Goal: Task Accomplishment & Management: Manage account settings

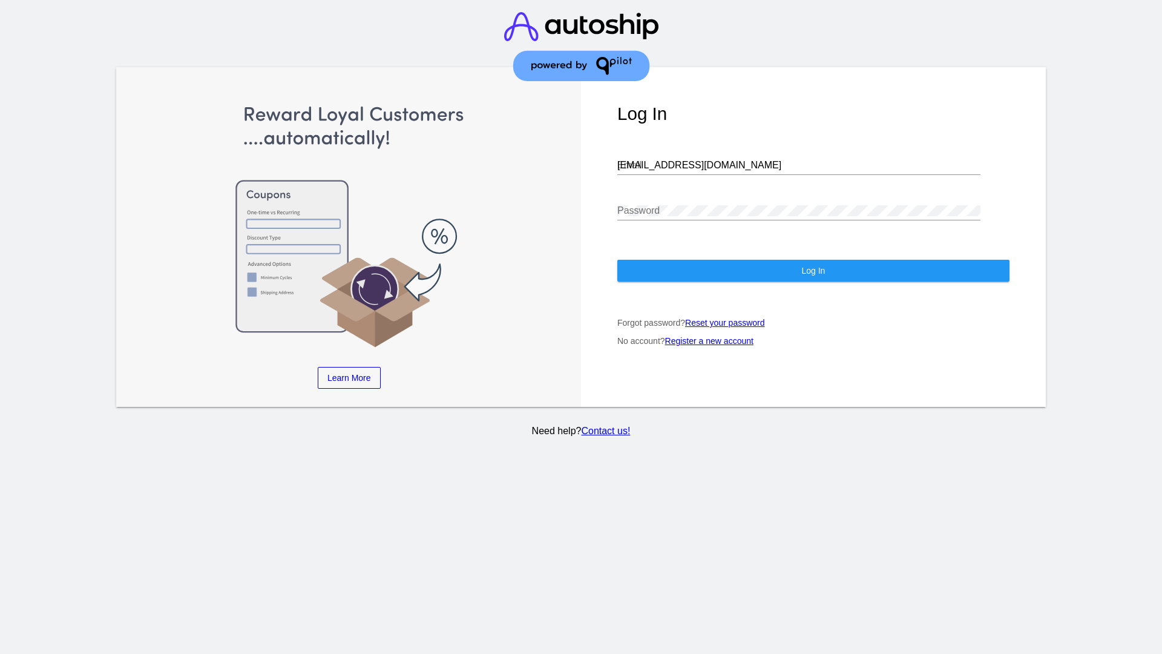
type input "jr@patternsinthecloud.com"
click at [813, 271] on span "Log In" at bounding box center [814, 271] width 24 height 10
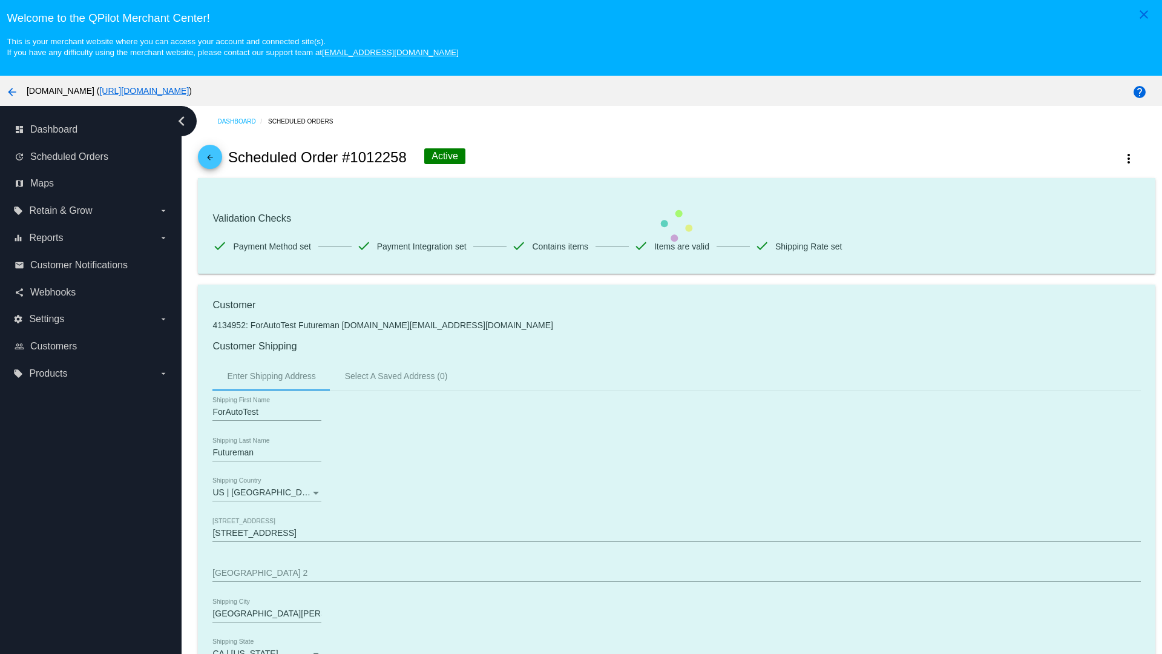
scroll to position [796, 0]
